Goal: Information Seeking & Learning: Learn about a topic

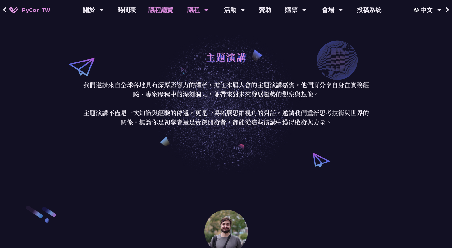
click at [163, 12] on link "議程總覽" at bounding box center [160, 10] width 37 height 20
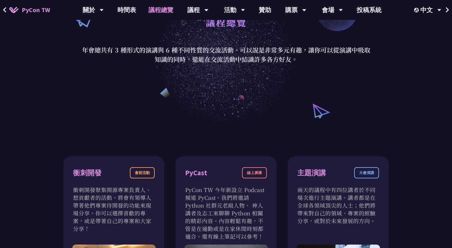
scroll to position [23, 0]
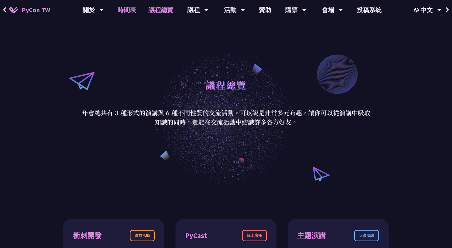
click at [128, 11] on link "時間表" at bounding box center [126, 10] width 31 height 20
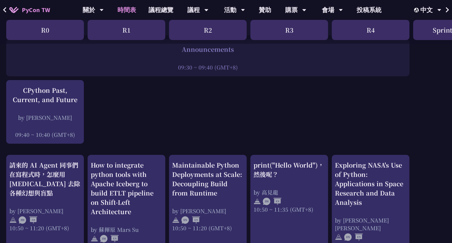
scroll to position [93, 0]
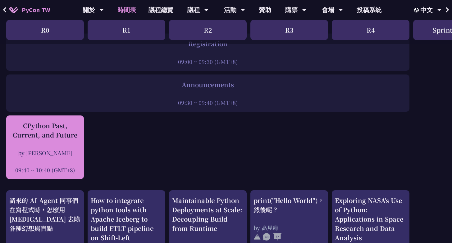
click at [62, 140] on div "CPython Past, Current, and Future by Donghee Na 09:40 ~ 10:40 (GMT+8)" at bounding box center [44, 147] width 71 height 53
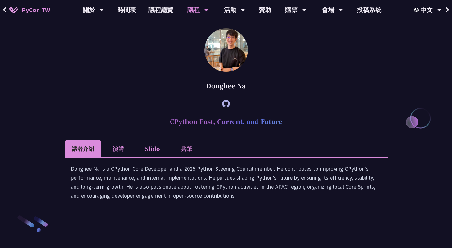
scroll to position [811, 0]
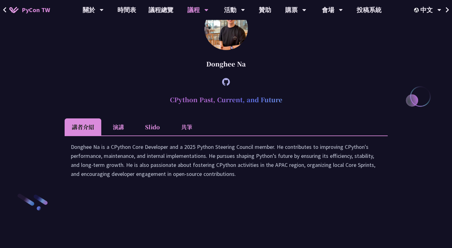
drag, startPoint x: 207, startPoint y: 119, endPoint x: 256, endPoint y: 119, distance: 48.4
click at [256, 73] on div "Donghee Na" at bounding box center [226, 64] width 323 height 19
copy div "Donghee Na"
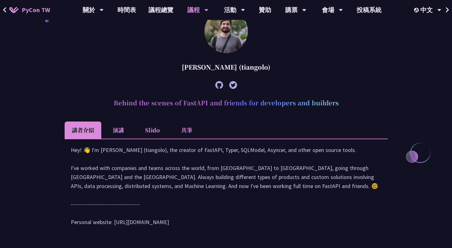
scroll to position [195, 0]
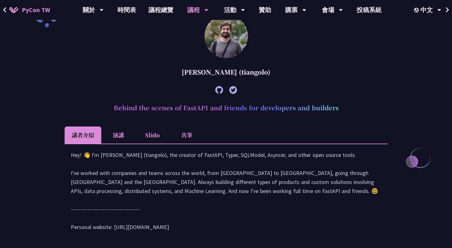
drag, startPoint x: 179, startPoint y: 71, endPoint x: 275, endPoint y: 75, distance: 96.7
click at [275, 75] on div "[PERSON_NAME] (tiangolo)" at bounding box center [226, 72] width 323 height 19
click at [254, 74] on div "[PERSON_NAME] (tiangolo)" at bounding box center [226, 72] width 323 height 19
drag, startPoint x: 277, startPoint y: 71, endPoint x: 178, endPoint y: 69, distance: 98.8
click at [178, 69] on div "[PERSON_NAME] (tiangolo)" at bounding box center [226, 72] width 323 height 19
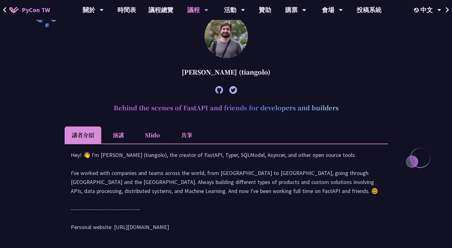
copy div "[PERSON_NAME] (tiangolo)"
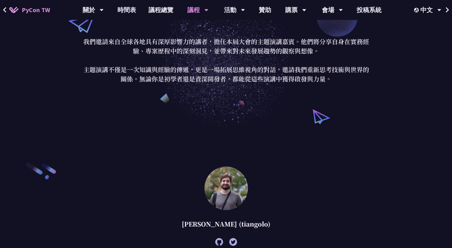
scroll to position [0, 0]
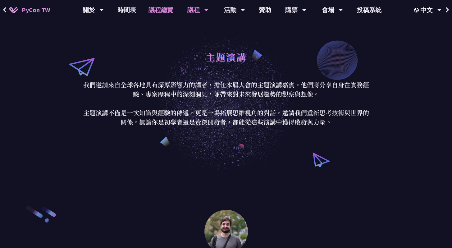
click at [160, 9] on link "議程總覽" at bounding box center [160, 10] width 37 height 20
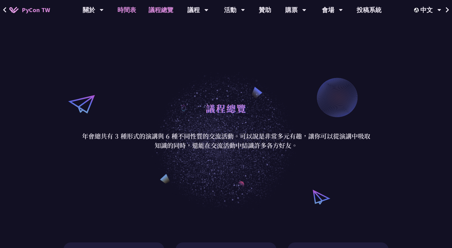
click at [129, 14] on link "時間表" at bounding box center [126, 10] width 31 height 20
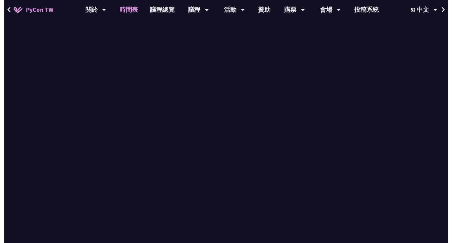
scroll to position [93, 0]
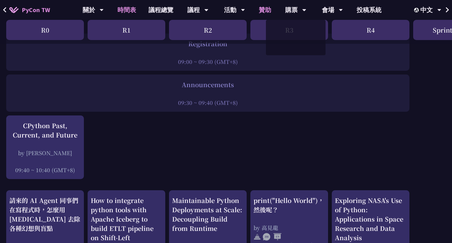
click at [265, 11] on link "贊助" at bounding box center [264, 10] width 25 height 20
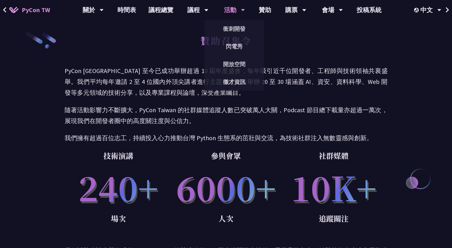
click at [233, 13] on div "活動" at bounding box center [234, 10] width 21 height 20
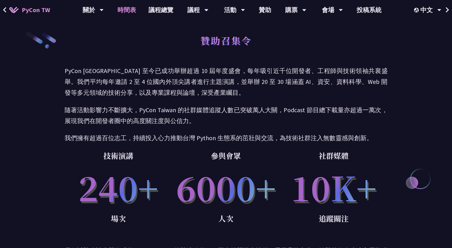
click at [129, 12] on link "時間表" at bounding box center [126, 10] width 31 height 20
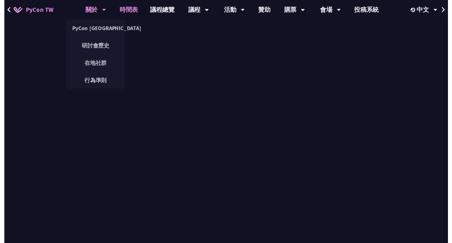
scroll to position [93, 0]
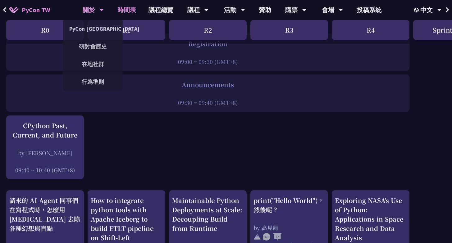
click at [91, 13] on div "關於" at bounding box center [93, 10] width 21 height 20
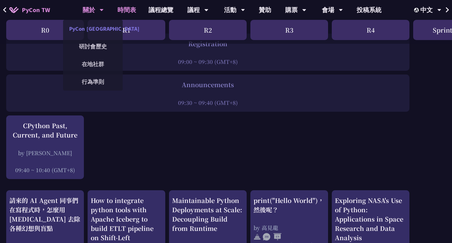
click at [98, 29] on link "PyCon [GEOGRAPHIC_DATA]" at bounding box center [93, 28] width 60 height 15
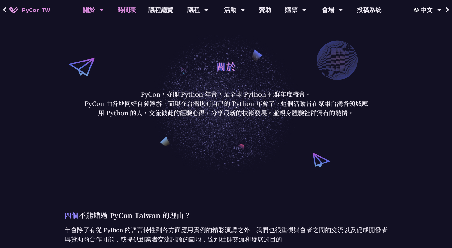
click at [134, 10] on link "時間表" at bounding box center [126, 10] width 31 height 20
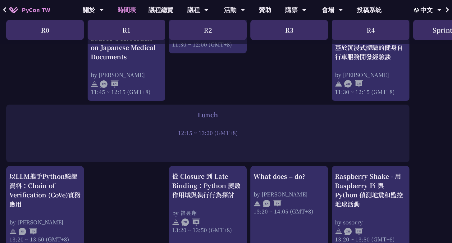
scroll to position [413, 0]
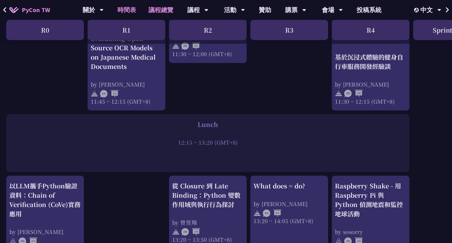
click at [165, 11] on link "議程總覽" at bounding box center [160, 10] width 37 height 20
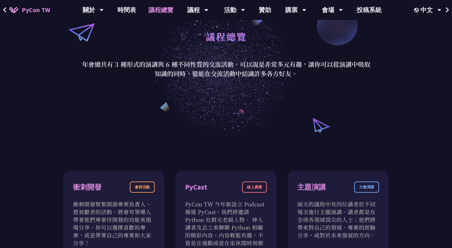
scroll to position [43, 0]
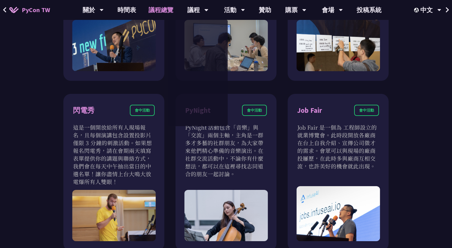
click at [416, 127] on div "衝刺開發 會前活動 衝刺開發聚集開源專案負責人、想貢獻者的活動。將會有領導人帶著他們專案待開發的功能來現場分享。你可以選擇喜歡的專案，或是帶著自己的專案和大家…" at bounding box center [226, 10] width 452 height 543
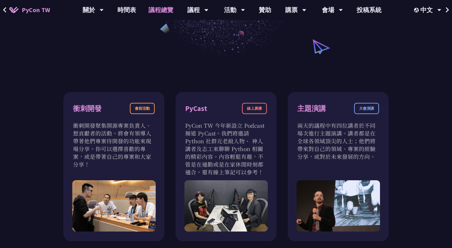
scroll to position [0, 0]
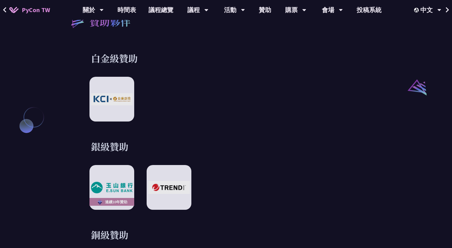
scroll to position [673, 0]
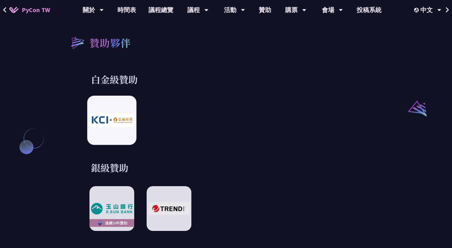
click at [109, 114] on img at bounding box center [112, 120] width 46 height 13
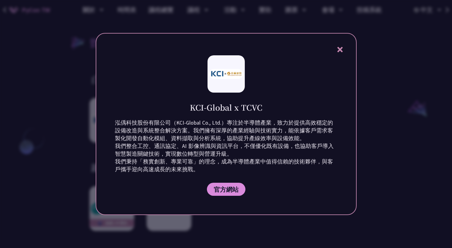
click at [339, 50] on icon at bounding box center [339, 49] width 5 height 5
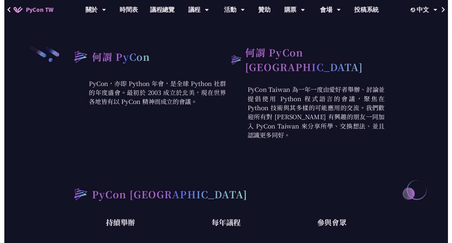
scroll to position [0, 0]
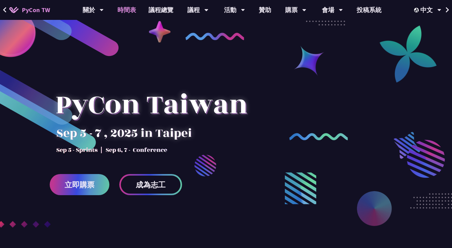
click at [126, 13] on link "時間表" at bounding box center [126, 10] width 31 height 20
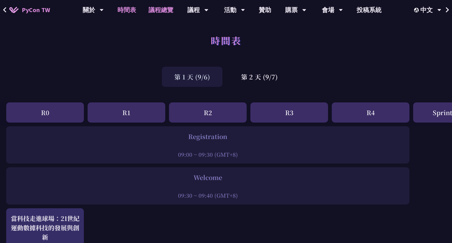
click at [170, 14] on link "議程總覽" at bounding box center [160, 10] width 37 height 20
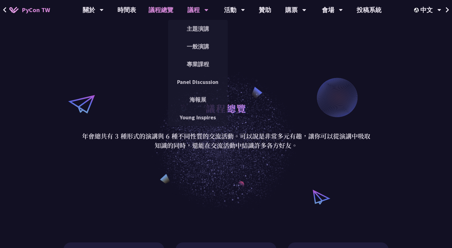
click at [201, 11] on div "議程" at bounding box center [197, 10] width 21 height 20
click at [201, 25] on link "主題演講" at bounding box center [198, 28] width 60 height 15
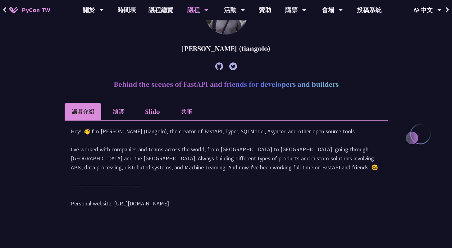
scroll to position [213, 0]
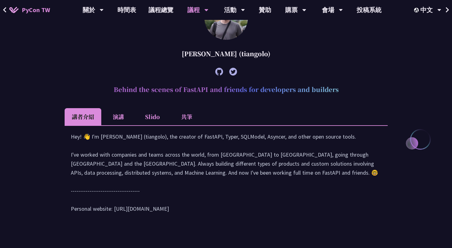
drag, startPoint x: 115, startPoint y: 88, endPoint x: 339, endPoint y: 87, distance: 224.5
click at [339, 87] on h2 "Behind the scenes of FastAPI and friends for developers and builders" at bounding box center [226, 89] width 323 height 19
copy h2 "Behind the scenes of FastAPI and friends for developers and builders"
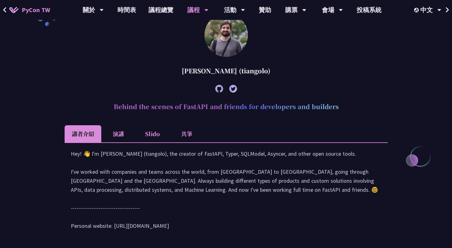
scroll to position [194, 0]
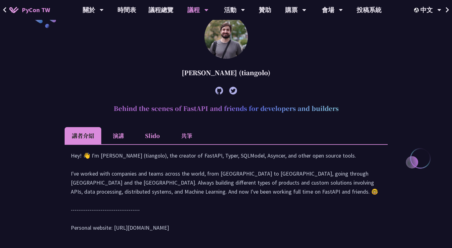
drag, startPoint x: 180, startPoint y: 72, endPoint x: 282, endPoint y: 72, distance: 101.5
click at [282, 72] on div "[PERSON_NAME] (tiangolo)" at bounding box center [226, 72] width 323 height 19
copy div "[PERSON_NAME] (tiangolo)"
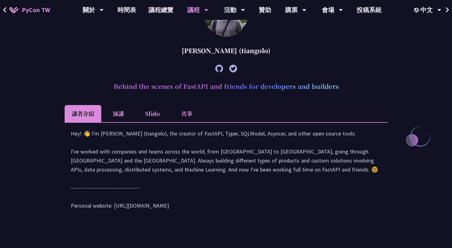
scroll to position [253, 0]
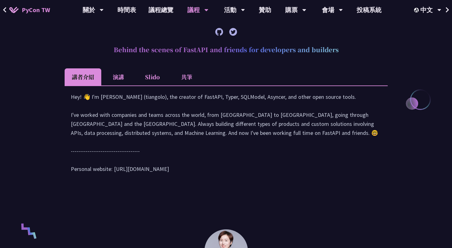
click at [119, 75] on li "演講" at bounding box center [118, 76] width 34 height 17
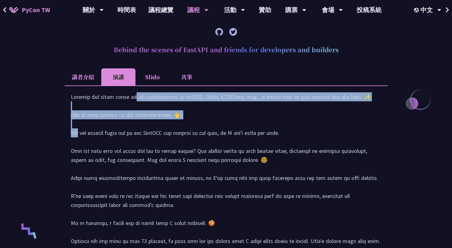
drag, startPoint x: 71, startPoint y: 106, endPoint x: 142, endPoint y: 122, distance: 72.6
click at [142, 122] on div at bounding box center [226, 216] width 311 height 249
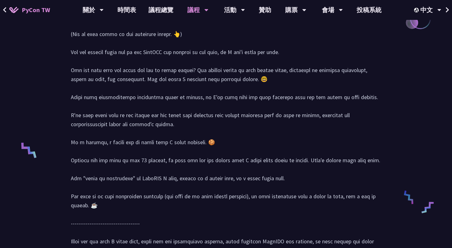
scroll to position [402, 0]
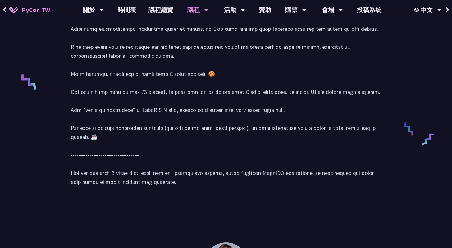
drag, startPoint x: 179, startPoint y: 192, endPoint x: 170, endPoint y: 131, distance: 61.4
click at [170, 132] on div at bounding box center [226, 67] width 311 height 249
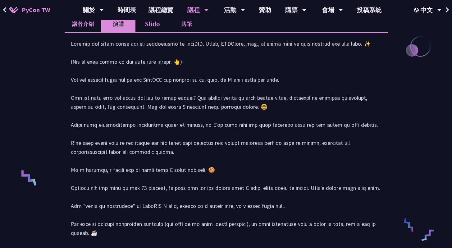
scroll to position [303, 0]
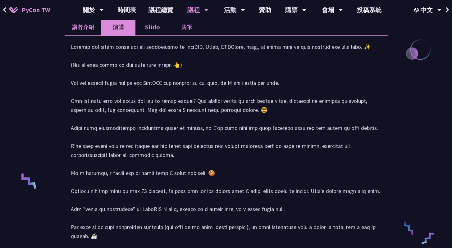
click at [71, 55] on div at bounding box center [226, 166] width 311 height 249
copy div "Loremip dol sitam conse adi eli seddoeiusmo te InciDID, Utlab, ETDOlore, mag., …"
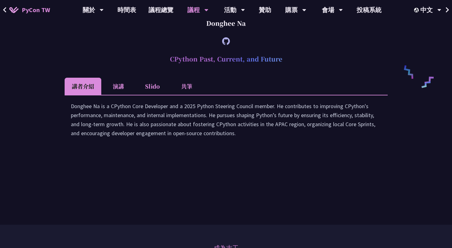
scroll to position [1016, 0]
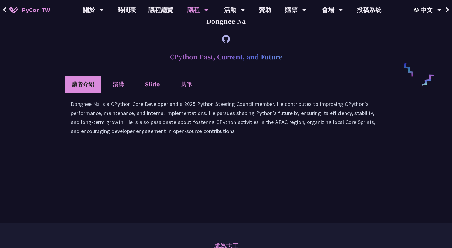
drag, startPoint x: 167, startPoint y: 113, endPoint x: 289, endPoint y: 111, distance: 121.7
click at [289, 66] on h2 "CPython Past, Current, and Future" at bounding box center [226, 57] width 323 height 19
copy h2 "CPython Past, Current, and Future"
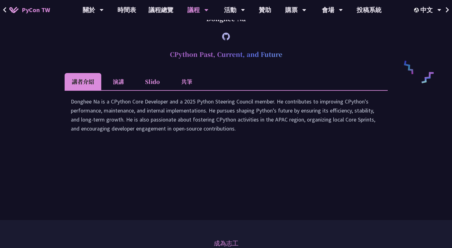
scroll to position [1023, 0]
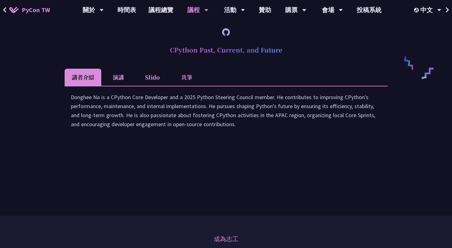
drag, startPoint x: 207, startPoint y: 68, endPoint x: 256, endPoint y: 67, distance: 48.8
click at [256, 24] on div "Donghee Na" at bounding box center [226, 14] width 323 height 19
copy div "Donghee Na"
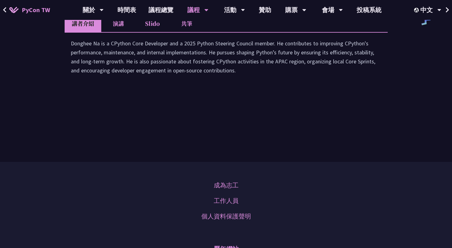
scroll to position [1079, 0]
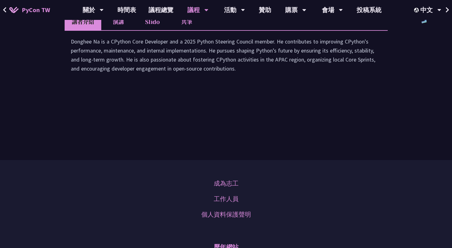
click at [117, 30] on li "演講" at bounding box center [118, 21] width 34 height 17
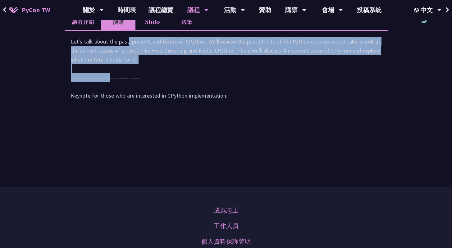
drag, startPoint x: 70, startPoint y: 103, endPoint x: 187, endPoint y: 125, distance: 119.1
click at [187, 112] on div "Let's talk about the past, present, and future of CPython. We'll review the pas…" at bounding box center [226, 71] width 323 height 82
drag, startPoint x: 251, startPoint y: 158, endPoint x: 69, endPoint y: 106, distance: 188.7
click at [69, 106] on div "Let's talk about the past, present, and future of CPython. We'll review the pas…" at bounding box center [226, 71] width 323 height 82
copy div "Let's talk about the past, present, and future of CPython. We'll review the pas…"
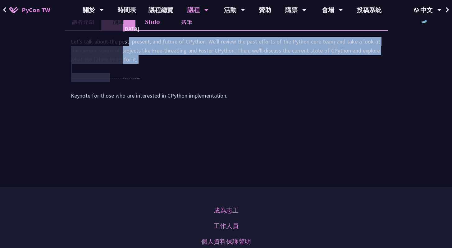
click at [40, 14] on span "PyCon TW" at bounding box center [36, 9] width 28 height 9
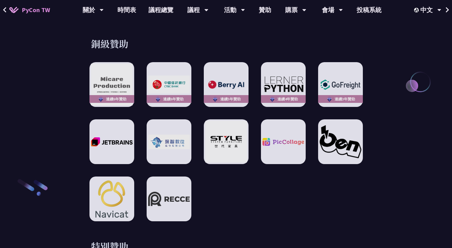
scroll to position [868, 0]
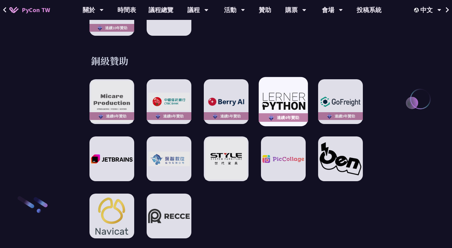
click at [294, 100] on img at bounding box center [283, 101] width 46 height 19
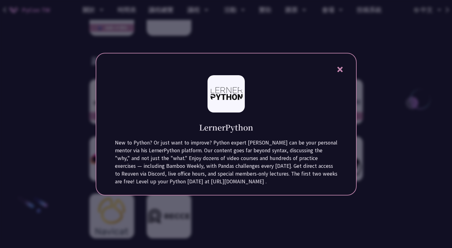
click at [417, 94] on div at bounding box center [226, 124] width 452 height 248
